Goal: Task Accomplishment & Management: Use online tool/utility

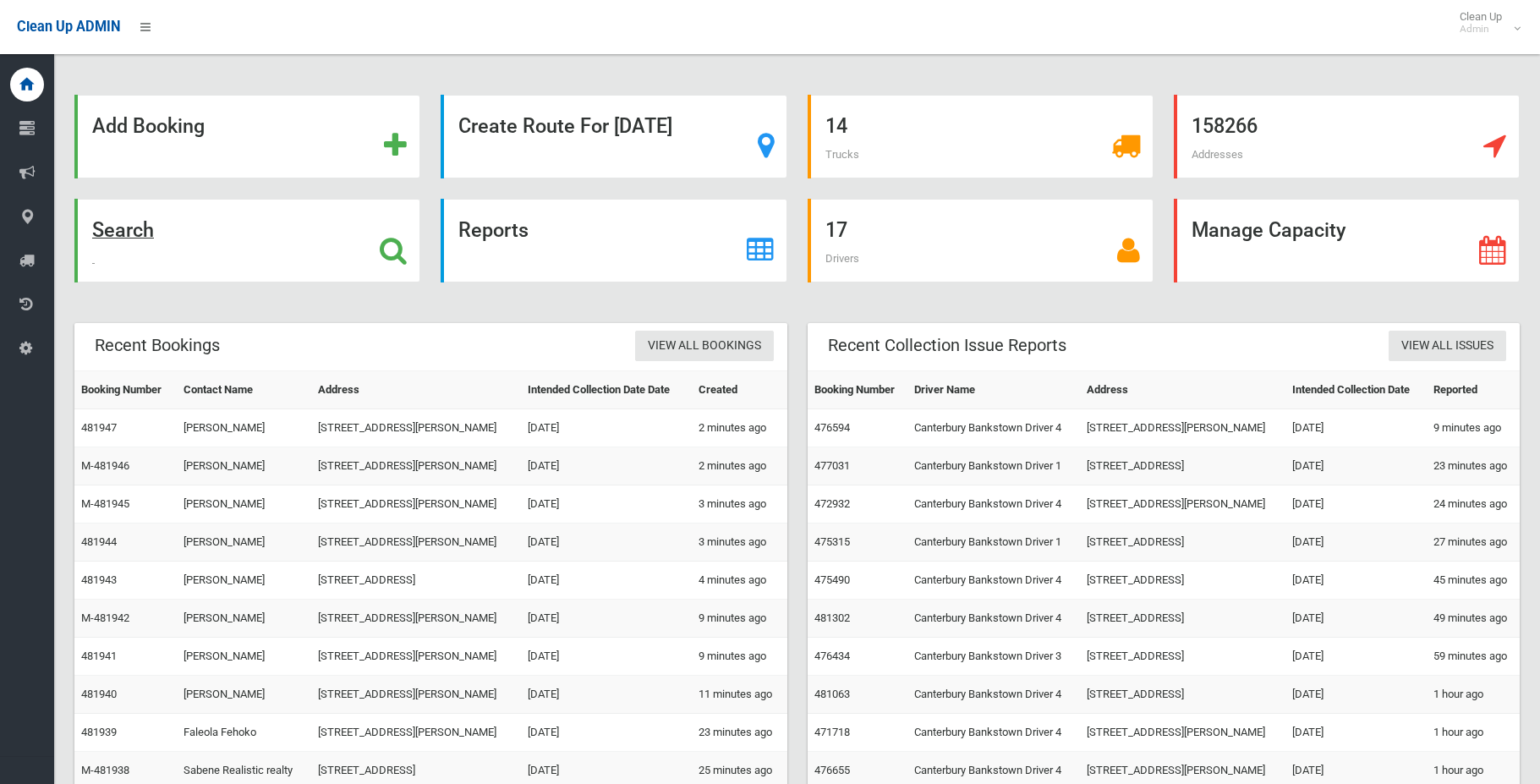
click at [120, 230] on strong "Search" at bounding box center [123, 230] width 62 height 24
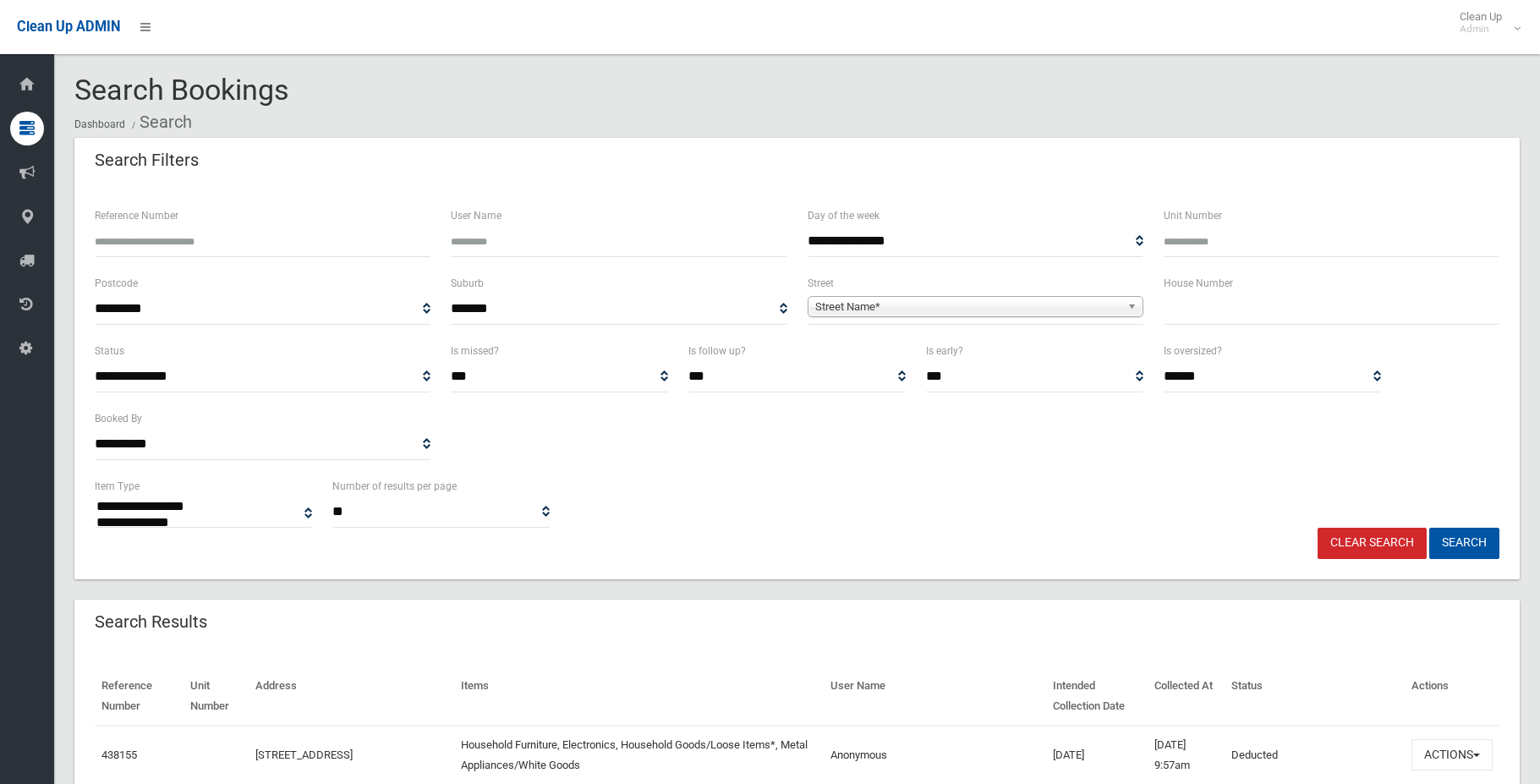
select select
click at [149, 243] on input "Reference Number" at bounding box center [262, 241] width 335 height 31
type input "******"
click at [1429, 527] on button "Search" at bounding box center [1464, 542] width 70 height 31
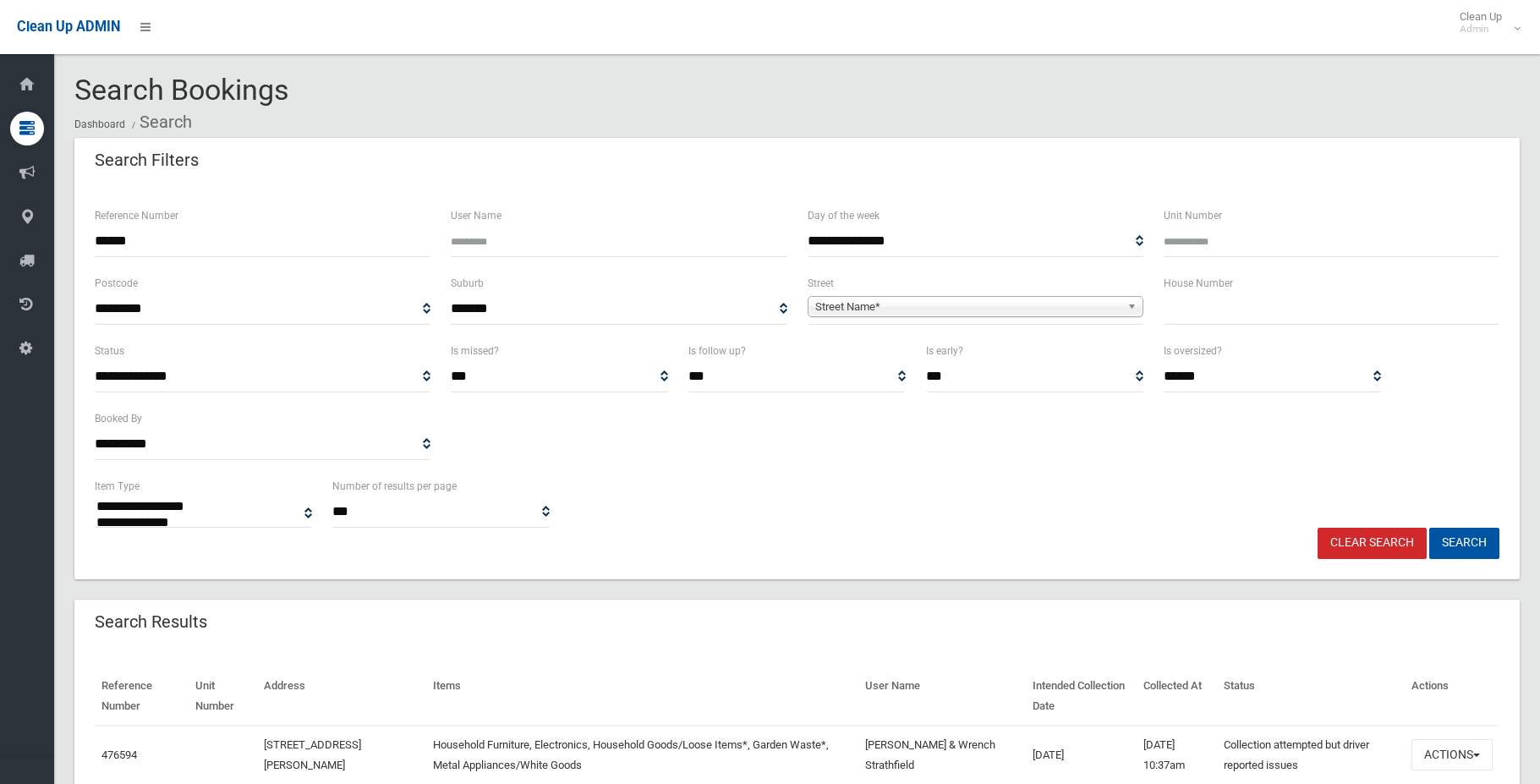
select select
click at [1463, 542] on button "Search" at bounding box center [1464, 542] width 70 height 31
select select
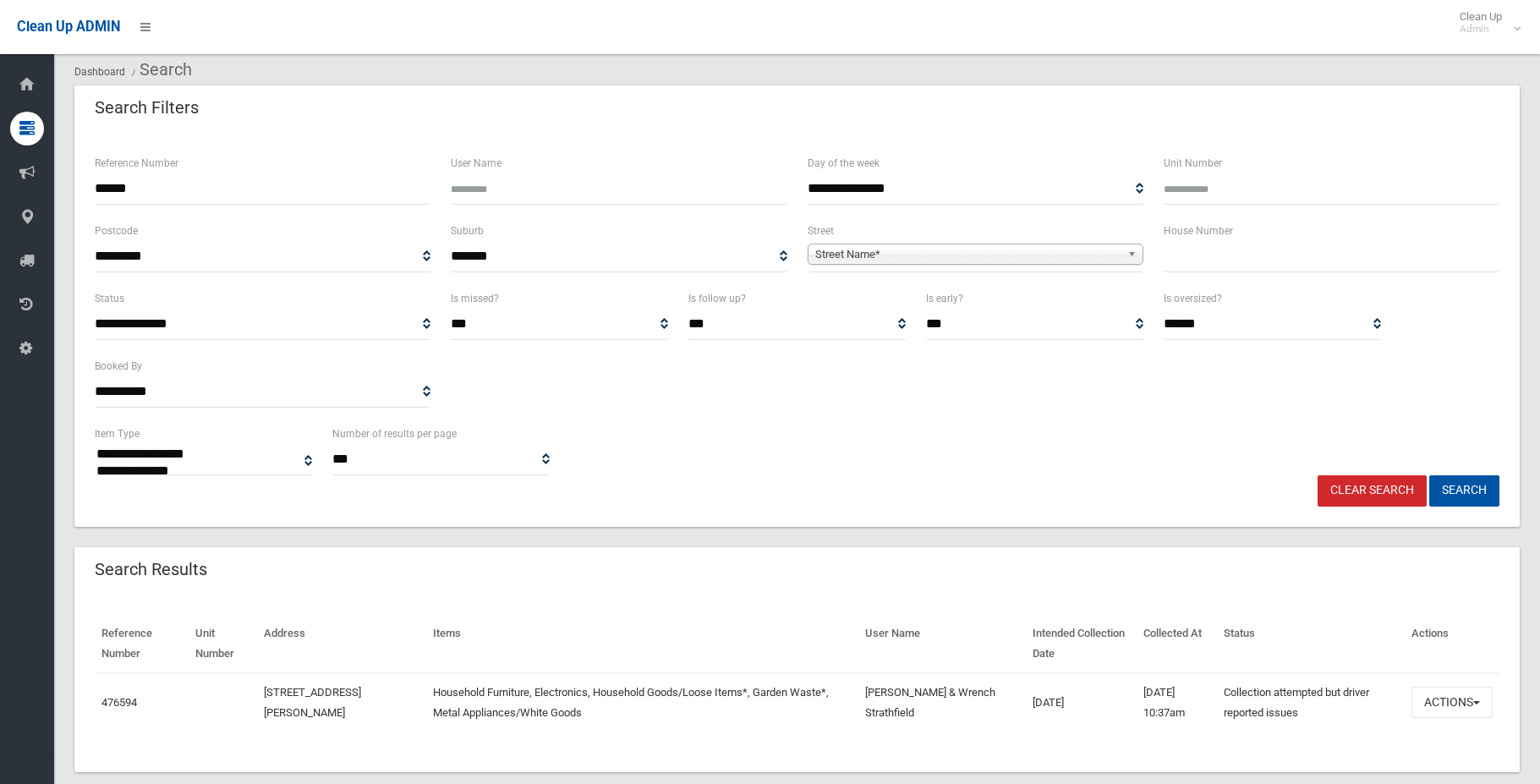
scroll to position [81, 0]
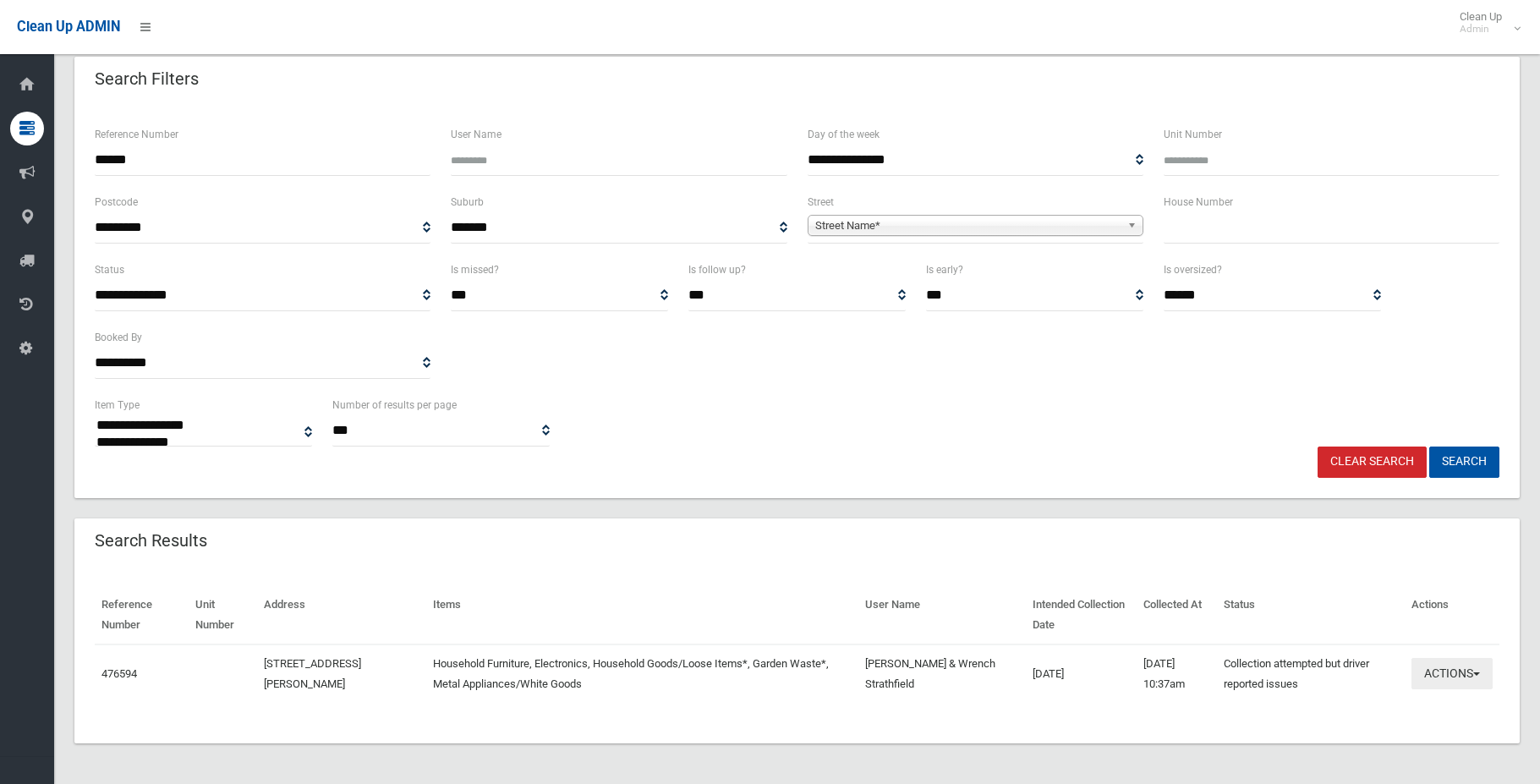
click at [1463, 673] on button "Actions" at bounding box center [1452, 673] width 81 height 31
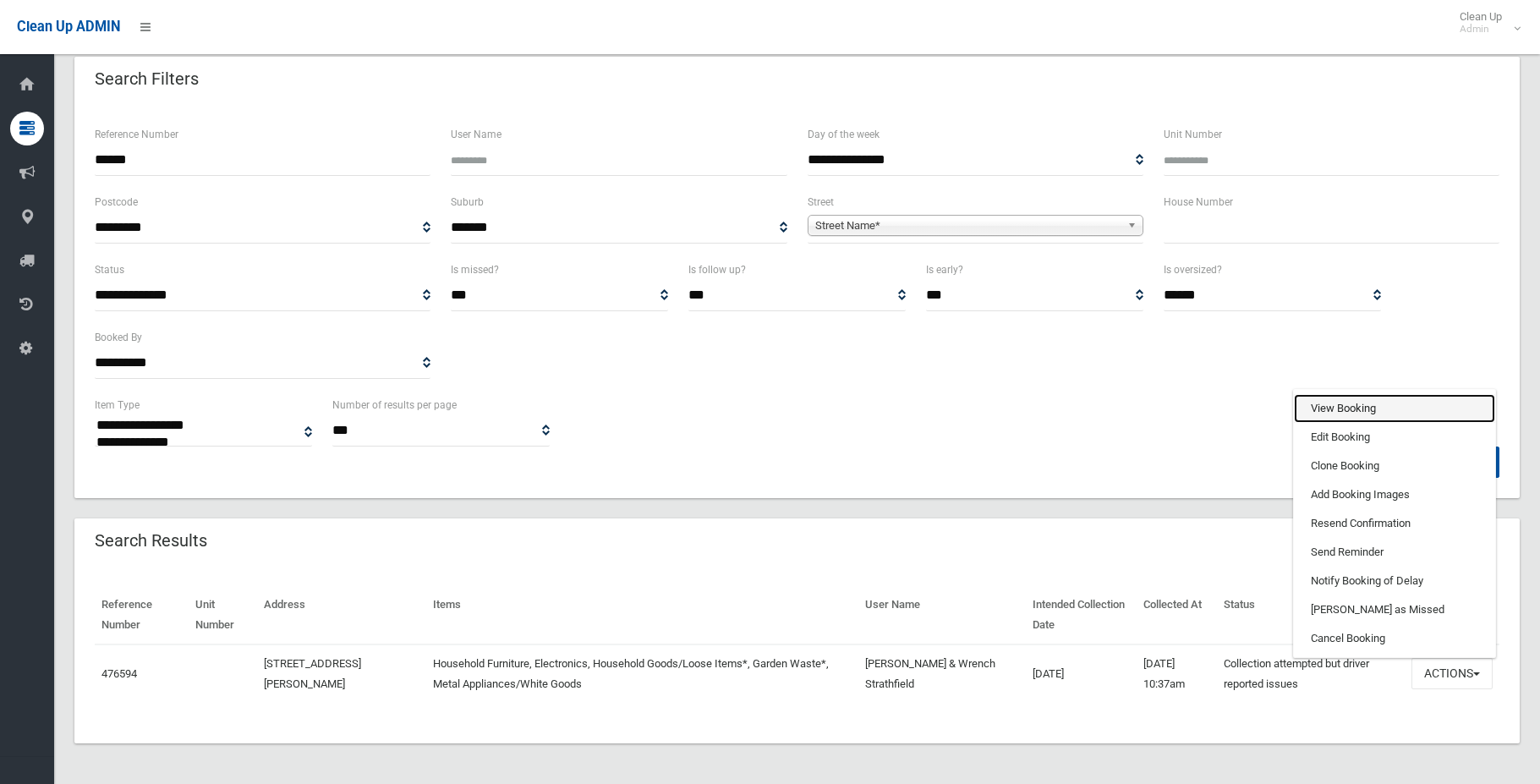
click at [1358, 411] on link "View Booking" at bounding box center [1394, 408] width 201 height 28
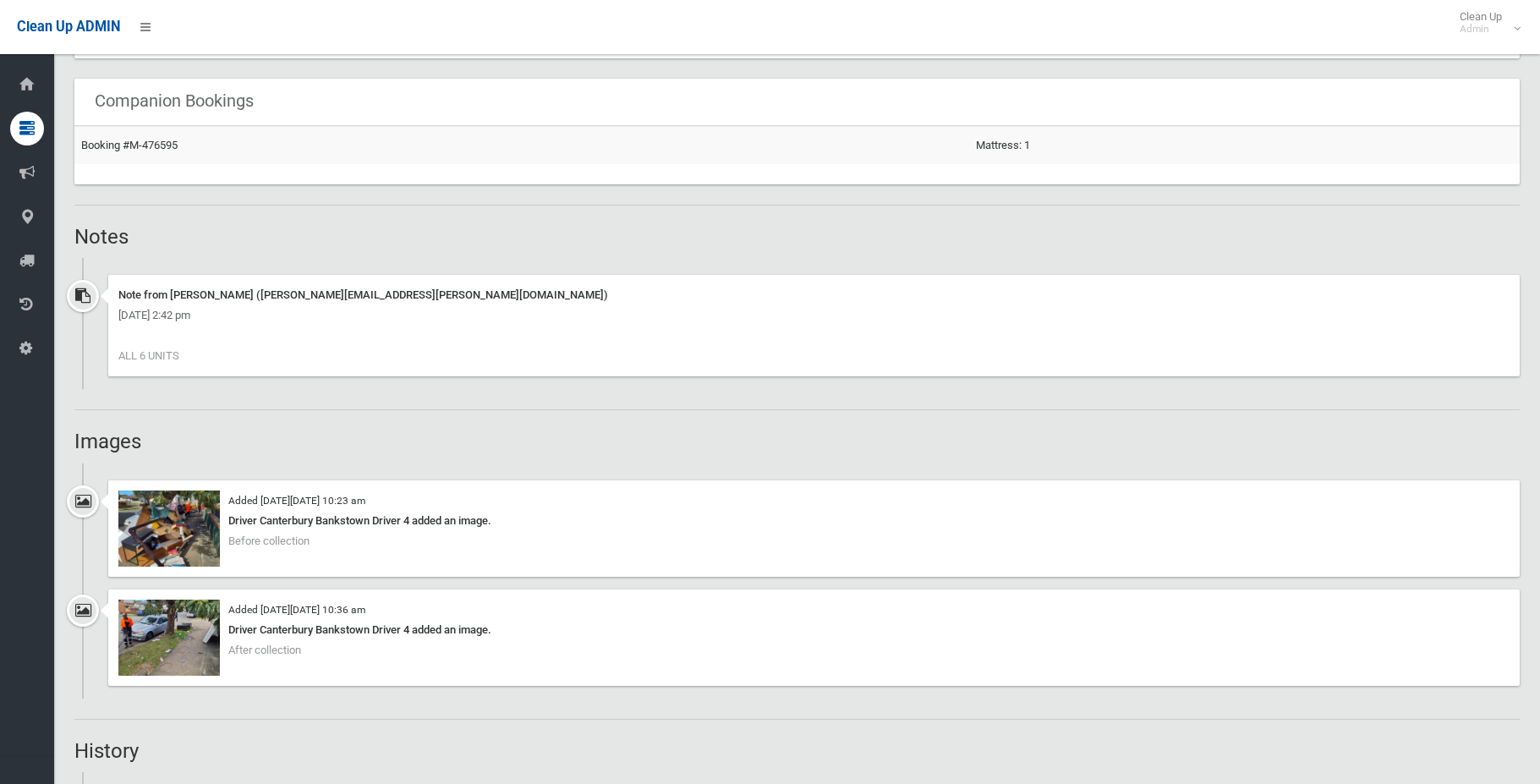
scroll to position [1099, 0]
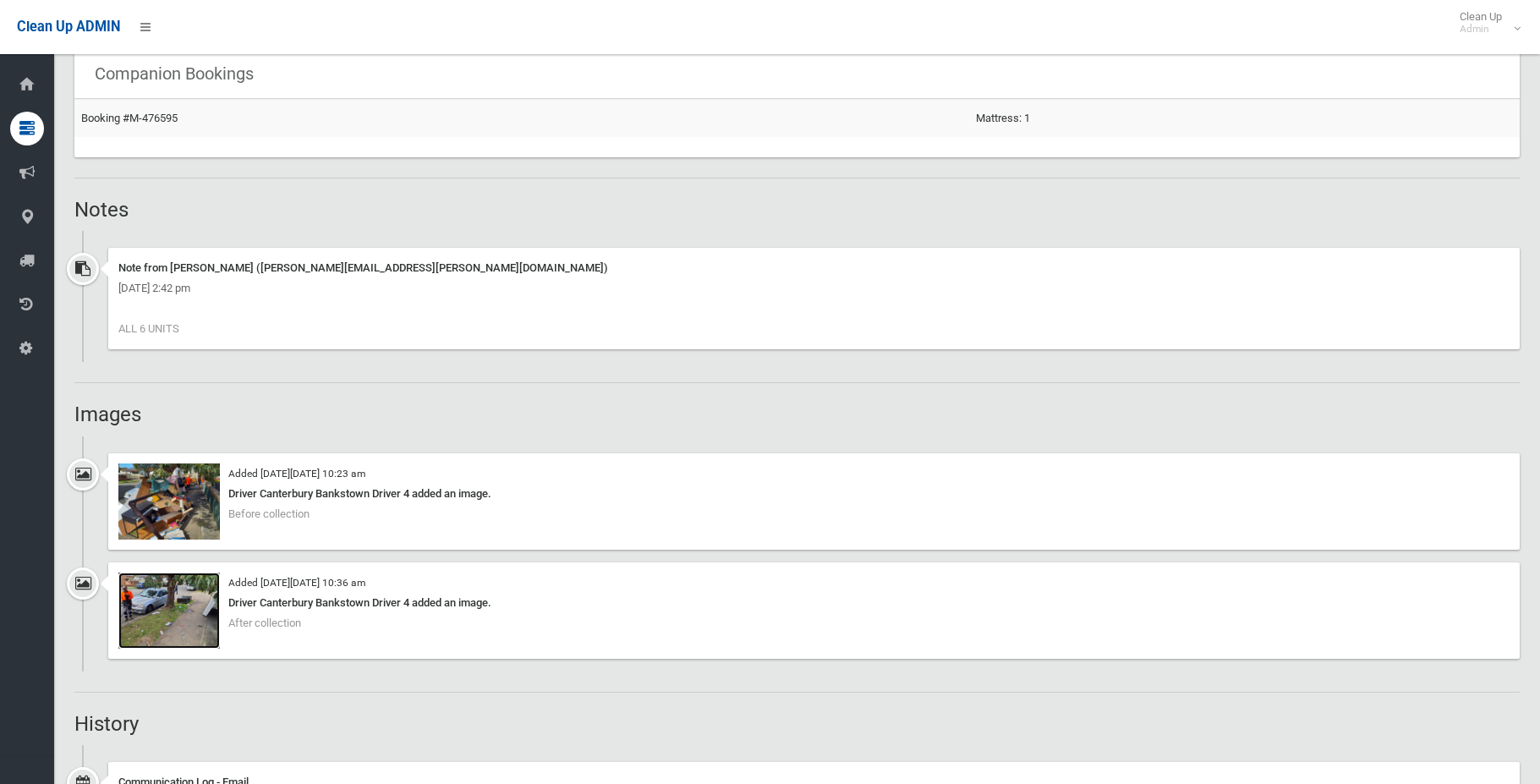
click at [184, 614] on img at bounding box center [169, 611] width 102 height 76
